Goal: Find specific page/section: Find specific page/section

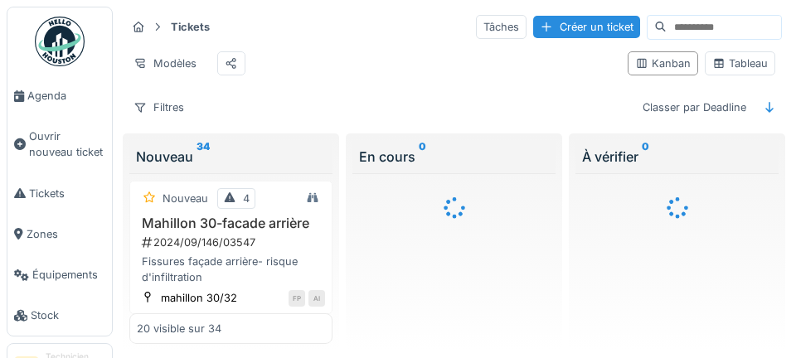
click at [54, 100] on span "Agenda" at bounding box center [66, 96] width 78 height 16
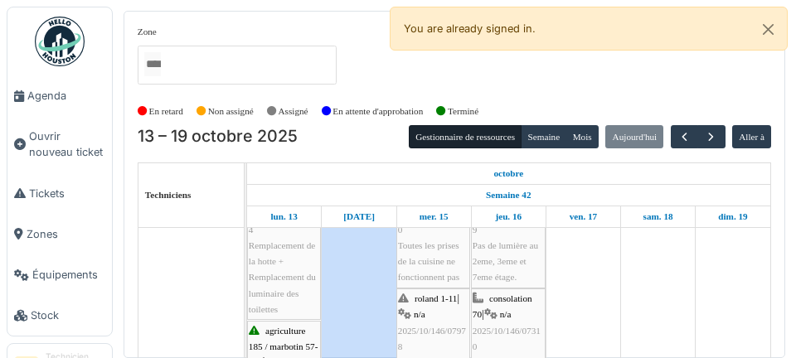
scroll to position [56, 0]
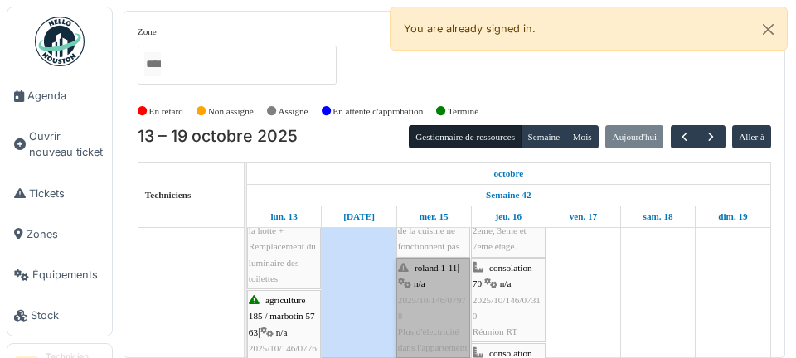
click at [440, 318] on link "roland 1-11 | n/a 2025/10/146/07978 Plus d'électricité dans l'appartement" at bounding box center [433, 308] width 74 height 100
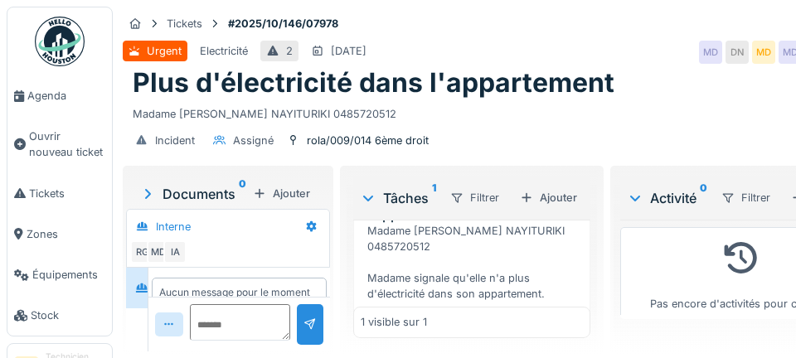
scroll to position [90, 0]
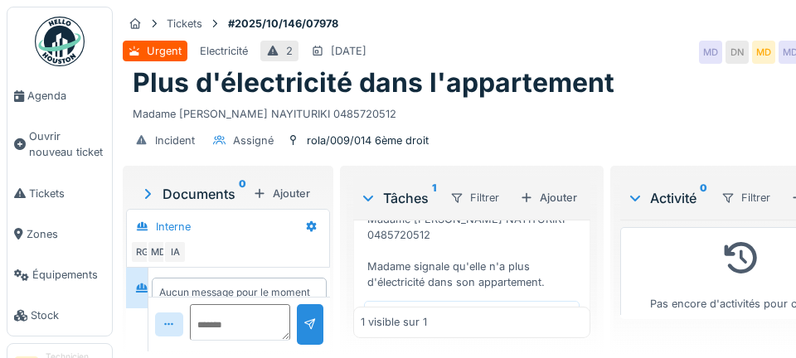
click at [51, 99] on span "Agenda" at bounding box center [66, 96] width 78 height 16
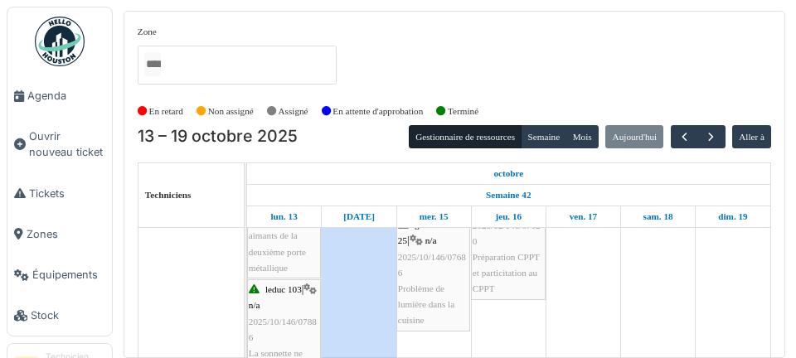
scroll to position [251, 0]
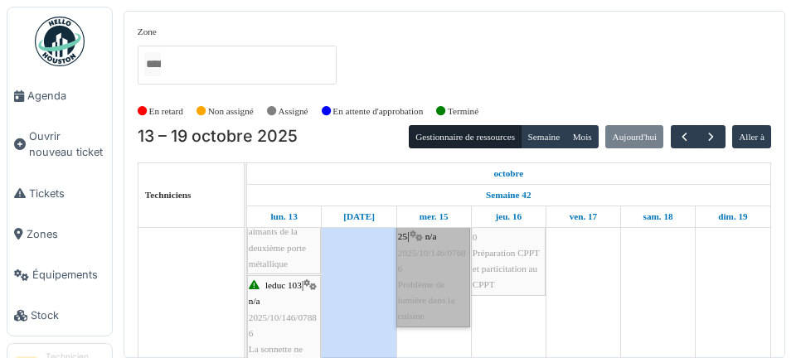
click at [436, 296] on link "gramme 13-25 | n/a 2025/10/146/07686 Problème de lumière dans la cuisine" at bounding box center [433, 269] width 74 height 116
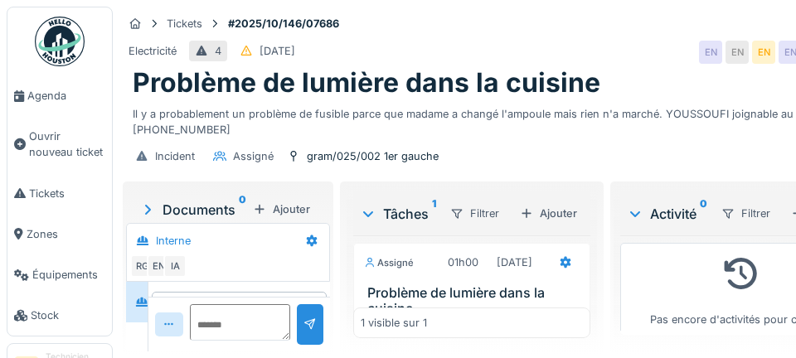
click at [48, 94] on span "Agenda" at bounding box center [66, 96] width 78 height 16
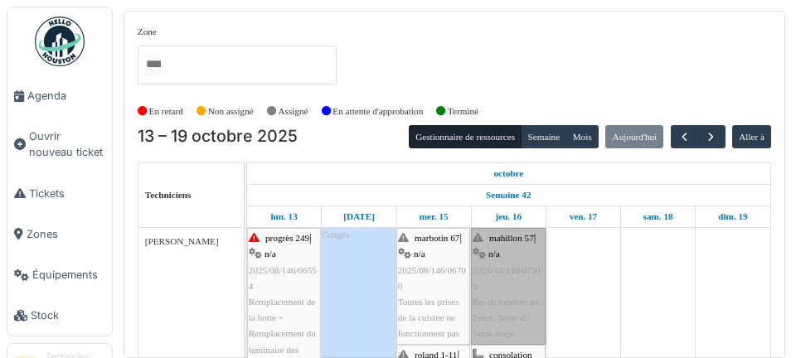
click at [523, 309] on link "mahillon 57 | n/a 2025/10/146/07909 Pas de lumière au 2eme, 3eme et 7eme étage." at bounding box center [508, 286] width 75 height 116
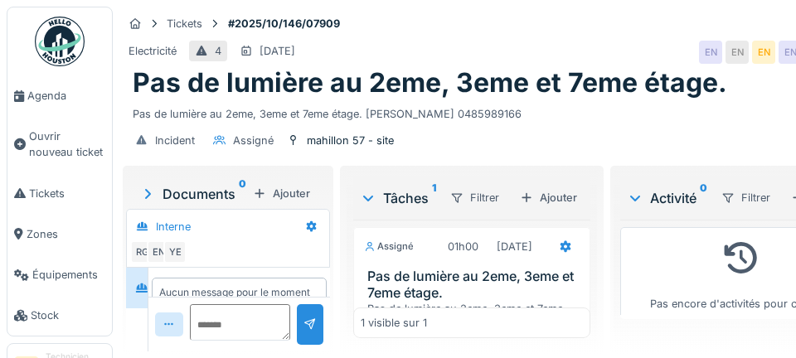
click at [59, 95] on span "Agenda" at bounding box center [66, 96] width 78 height 16
